Goal: Information Seeking & Learning: Learn about a topic

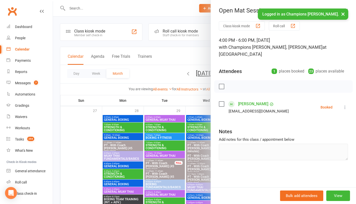
click at [80, 113] on div at bounding box center [204, 102] width 303 height 204
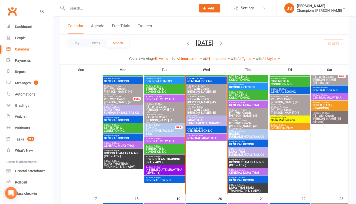
scroll to position [336, 0]
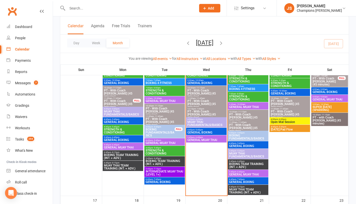
click at [217, 131] on span "4:45pm - 5:45pm" at bounding box center [206, 130] width 39 height 2
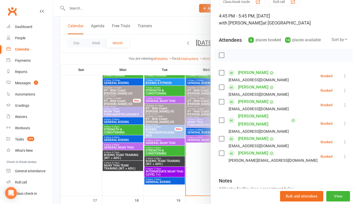
scroll to position [34, 0]
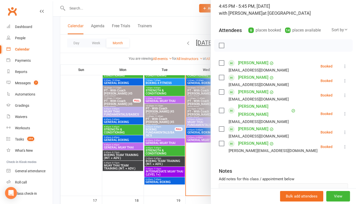
click at [198, 167] on div at bounding box center [204, 102] width 303 height 204
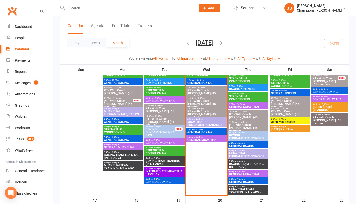
click at [211, 140] on span "GENERAL MUAY THAI" at bounding box center [206, 140] width 39 height 3
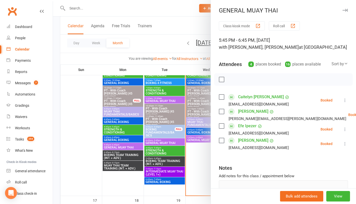
click at [200, 165] on div at bounding box center [204, 102] width 303 height 204
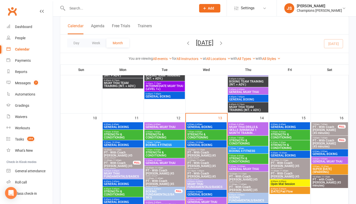
scroll to position [274, 0]
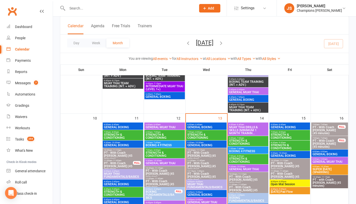
click at [253, 130] on span "MUAY THAI DRILLS & SKILLS (MINIMUM 1 MONTH TRAININ..." at bounding box center [248, 130] width 39 height 9
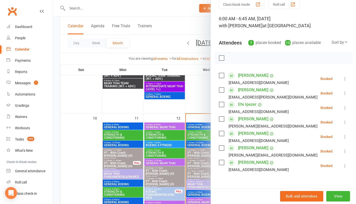
scroll to position [24, 0]
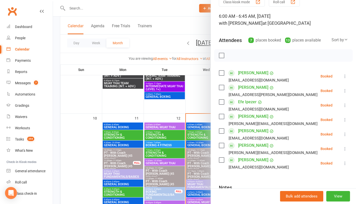
click at [200, 98] on div at bounding box center [204, 102] width 303 height 204
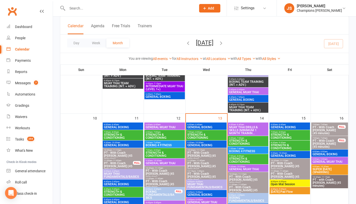
click at [240, 150] on span "BOXING 4 FITNESS" at bounding box center [248, 151] width 39 height 3
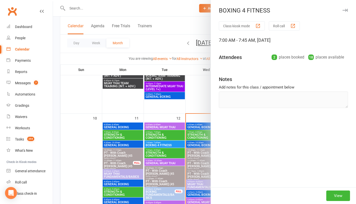
click at [200, 90] on div at bounding box center [204, 102] width 303 height 204
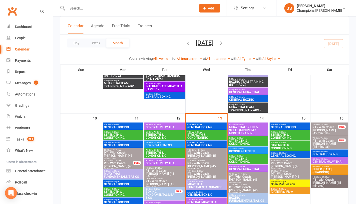
click at [240, 139] on span "STRENGTH & CONDITIONING" at bounding box center [248, 142] width 39 height 6
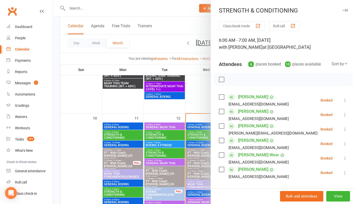
click at [203, 101] on div at bounding box center [204, 102] width 303 height 204
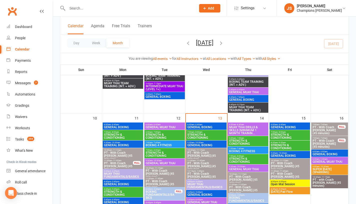
click at [315, 154] on span "GENERAL BOXING" at bounding box center [330, 154] width 35 height 3
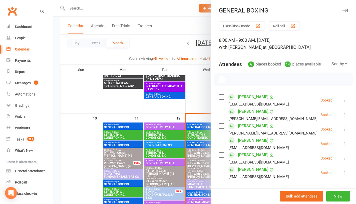
click at [203, 87] on div at bounding box center [204, 102] width 303 height 204
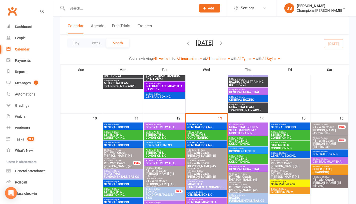
click at [322, 159] on span "- 9:00am" at bounding box center [324, 159] width 8 height 2
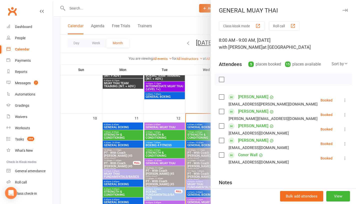
click at [211, 91] on div "Class kiosk mode Roll call 8:00 AM - 9:00 AM, Saturday, August, 16, 2025 with J…" at bounding box center [283, 128] width 145 height 215
click at [198, 91] on div at bounding box center [204, 102] width 303 height 204
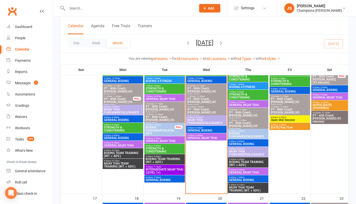
scroll to position [334, 0]
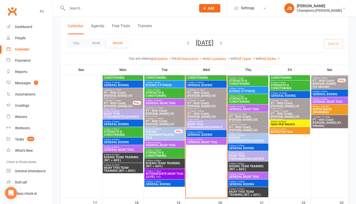
click at [213, 135] on span "GENERAL BOXING" at bounding box center [206, 134] width 39 height 3
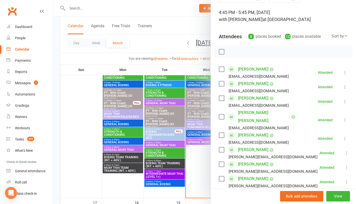
scroll to position [28, 0]
click at [198, 167] on div at bounding box center [204, 102] width 303 height 204
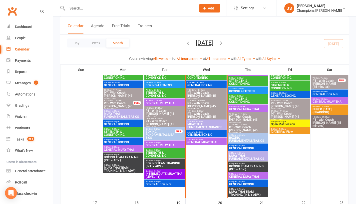
click at [215, 142] on span "GENERAL MUAY THAI" at bounding box center [206, 142] width 39 height 3
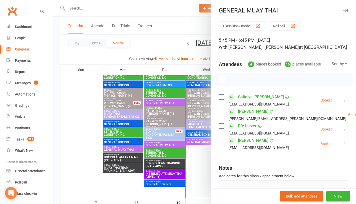
click at [198, 161] on div at bounding box center [204, 102] width 303 height 204
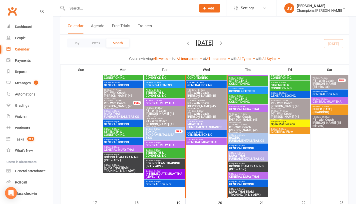
click at [209, 133] on span "4:45pm - 5:45pm" at bounding box center [206, 132] width 39 height 2
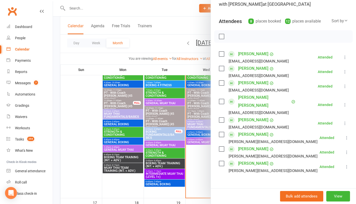
scroll to position [44, 0]
click at [193, 168] on div at bounding box center [204, 102] width 303 height 204
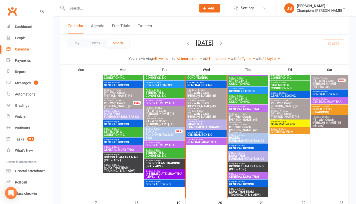
click at [210, 142] on span "GENERAL MUAY THAI" at bounding box center [206, 142] width 39 height 3
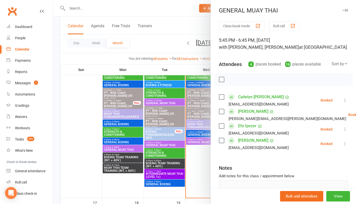
click at [199, 162] on div at bounding box center [204, 102] width 303 height 204
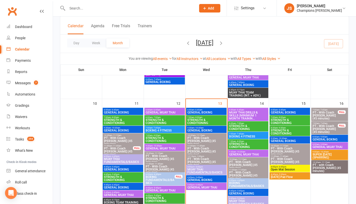
scroll to position [287, 0]
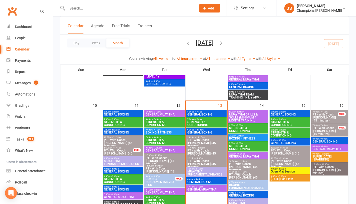
click at [254, 116] on span "MUAY THAI DRILLS & SKILLS (MINIMUM 1 MONTH TRAININ..." at bounding box center [248, 117] width 39 height 9
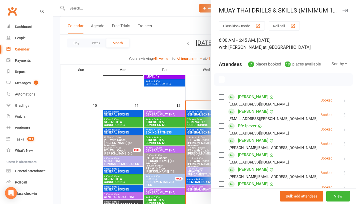
click at [201, 87] on div at bounding box center [204, 102] width 303 height 204
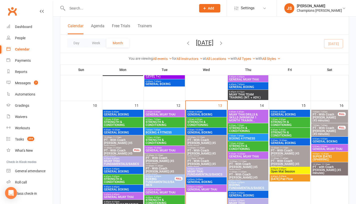
click at [248, 138] on span "BOXING 4 FITNESS" at bounding box center [248, 138] width 39 height 3
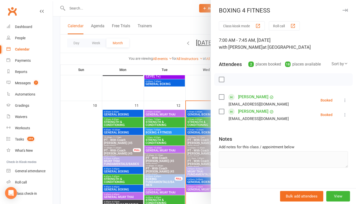
click at [201, 89] on div at bounding box center [204, 102] width 303 height 204
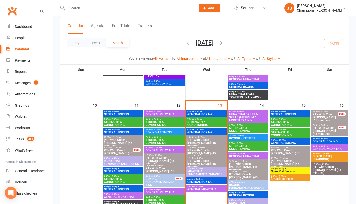
click at [245, 155] on span "GENERAL MUAY THAI" at bounding box center [248, 156] width 39 height 3
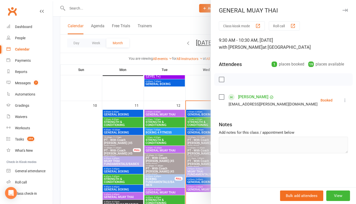
click at [208, 84] on div at bounding box center [204, 102] width 303 height 204
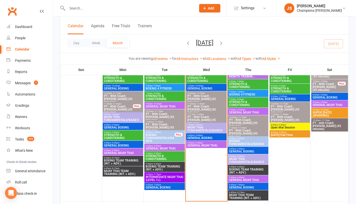
scroll to position [332, 0]
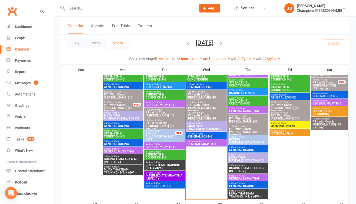
click at [250, 149] on span "GENERAL BOXING" at bounding box center [248, 150] width 39 height 3
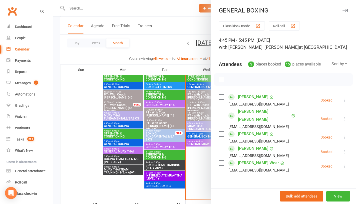
click at [205, 165] on div at bounding box center [204, 102] width 303 height 204
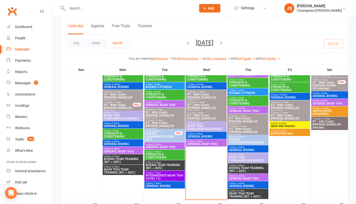
click at [243, 170] on span "BOXING TEAM TRAINING (INT. + ADV.)" at bounding box center [248, 170] width 39 height 6
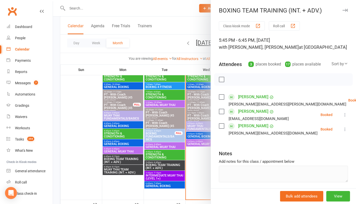
click at [211, 163] on div "BOXING TEAM TRAINING (INT. + ADV.) Class kiosk mode Roll call 5:45 PM - 6:45 PM…" at bounding box center [284, 102] width 146 height 204
click at [206, 159] on div at bounding box center [204, 102] width 303 height 204
